Goal: Task Accomplishment & Management: Manage account settings

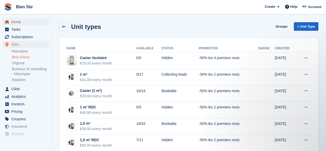
click at [24, 22] on span "Home" at bounding box center [26, 21] width 31 height 7
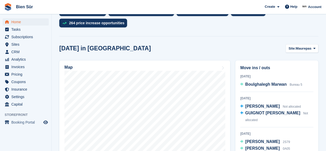
scroll to position [129, 0]
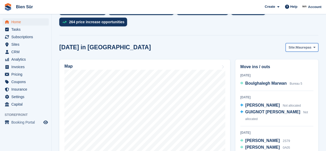
click at [309, 48] on span "Maurepas" at bounding box center [303, 47] width 16 height 5
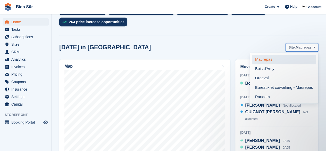
scroll to position [0, 0]
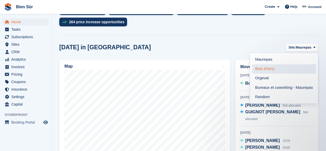
click at [284, 68] on link "Bois d'Arcy" at bounding box center [284, 68] width 64 height 9
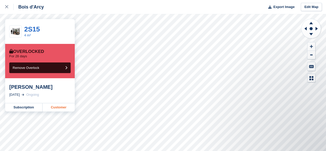
click at [58, 108] on link "Customer" at bounding box center [58, 107] width 32 height 8
click at [59, 108] on link "Customer" at bounding box center [58, 107] width 32 height 8
click at [56, 105] on link "Customer" at bounding box center [58, 107] width 32 height 8
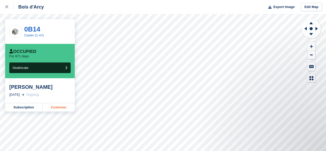
click at [63, 110] on link "Customer" at bounding box center [58, 107] width 32 height 8
click at [6, 5] on icon at bounding box center [6, 6] width 3 height 3
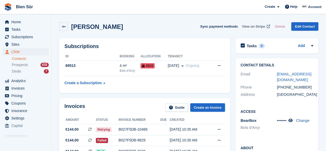
click at [252, 25] on span "View on Stripe" at bounding box center [253, 26] width 23 height 5
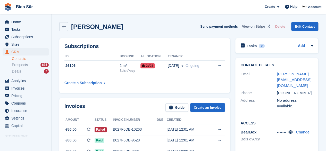
click at [250, 26] on span "View on Stripe" at bounding box center [253, 26] width 23 height 5
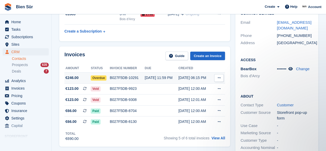
click at [130, 76] on div "B027F5DB-10291" at bounding box center [127, 77] width 35 height 5
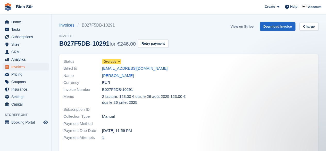
click at [239, 28] on link "View on Stripe" at bounding box center [241, 26] width 27 height 8
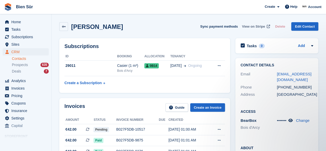
click at [250, 26] on span "View on Stripe" at bounding box center [253, 26] width 23 height 5
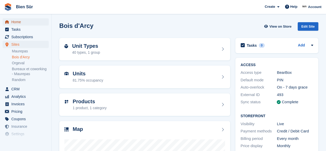
click at [16, 22] on span "Home" at bounding box center [26, 21] width 31 height 7
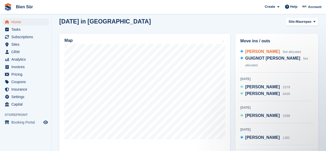
scroll to position [62, 0]
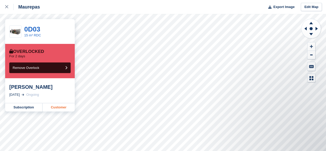
click at [55, 106] on link "Customer" at bounding box center [58, 107] width 32 height 8
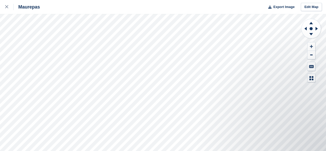
click at [59, 70] on div "Maurepas Export Image Edit Map" at bounding box center [163, 75] width 326 height 151
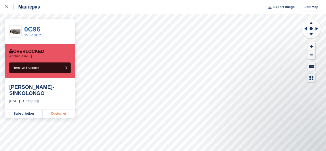
click at [60, 113] on link "Customer" at bounding box center [58, 113] width 32 height 8
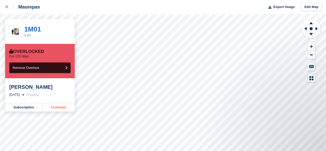
click at [64, 109] on link "Customer" at bounding box center [58, 107] width 32 height 8
click at [63, 107] on link "Customer" at bounding box center [58, 107] width 32 height 8
click at [55, 105] on link "Customer" at bounding box center [58, 107] width 32 height 8
click at [63, 106] on link "Customer" at bounding box center [58, 107] width 32 height 8
click at [9, 11] on link at bounding box center [7, 7] width 14 height 14
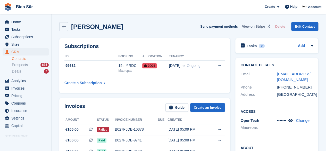
click at [253, 28] on span "View on Stripe" at bounding box center [253, 26] width 23 height 5
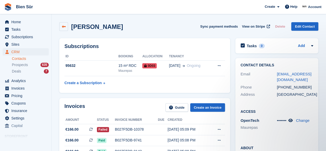
click at [62, 25] on icon at bounding box center [64, 27] width 4 height 4
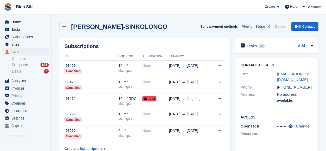
click at [256, 28] on span "View on Stripe" at bounding box center [253, 26] width 23 height 5
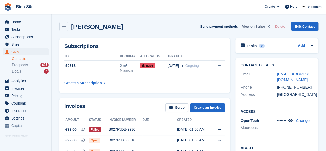
click at [252, 27] on span "View on Stripe" at bounding box center [253, 26] width 23 height 5
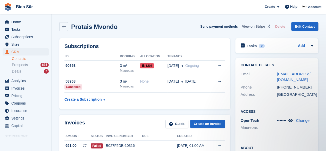
click at [260, 28] on span "View on Stripe" at bounding box center [253, 26] width 23 height 5
click at [62, 30] on link at bounding box center [63, 26] width 9 height 9
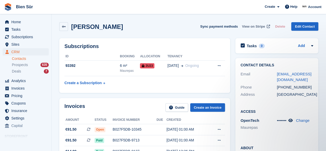
click at [263, 28] on span "View on Stripe" at bounding box center [253, 26] width 23 height 5
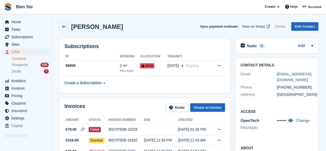
click at [250, 26] on span "View on Stripe" at bounding box center [253, 26] width 23 height 5
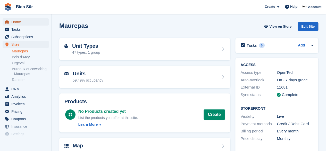
click at [19, 19] on span "Home" at bounding box center [26, 21] width 31 height 7
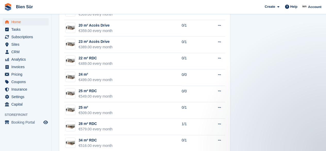
scroll to position [978, 0]
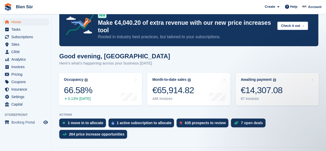
scroll to position [0, 0]
